Goal: Check status: Check status

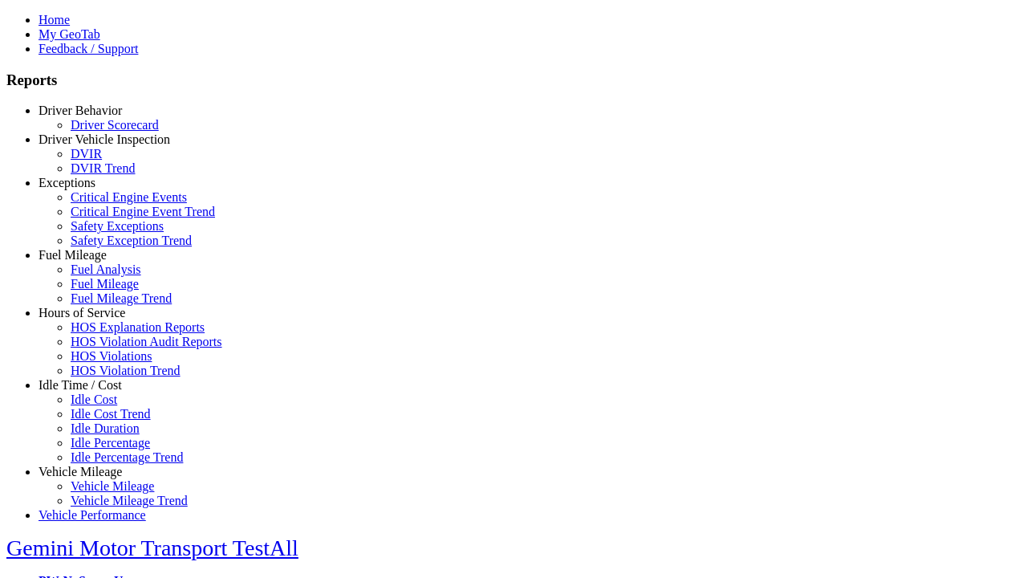
click at [92, 319] on link "Hours of Service" at bounding box center [82, 313] width 87 height 14
click at [104, 363] on link "HOS Violations" at bounding box center [111, 356] width 81 height 14
type input "*********"
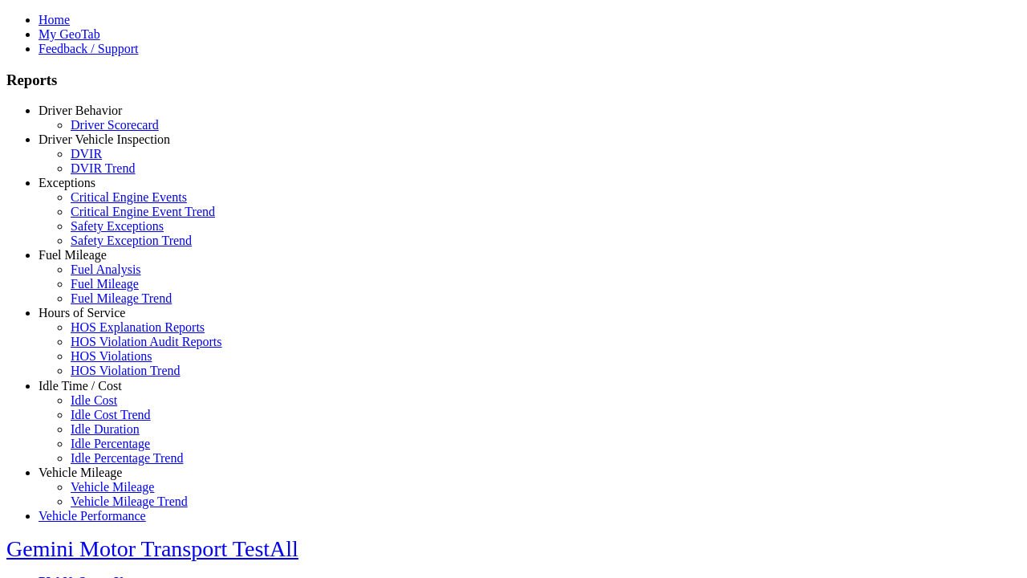
type input "**********"
